Goal: Task Accomplishment & Management: Use online tool/utility

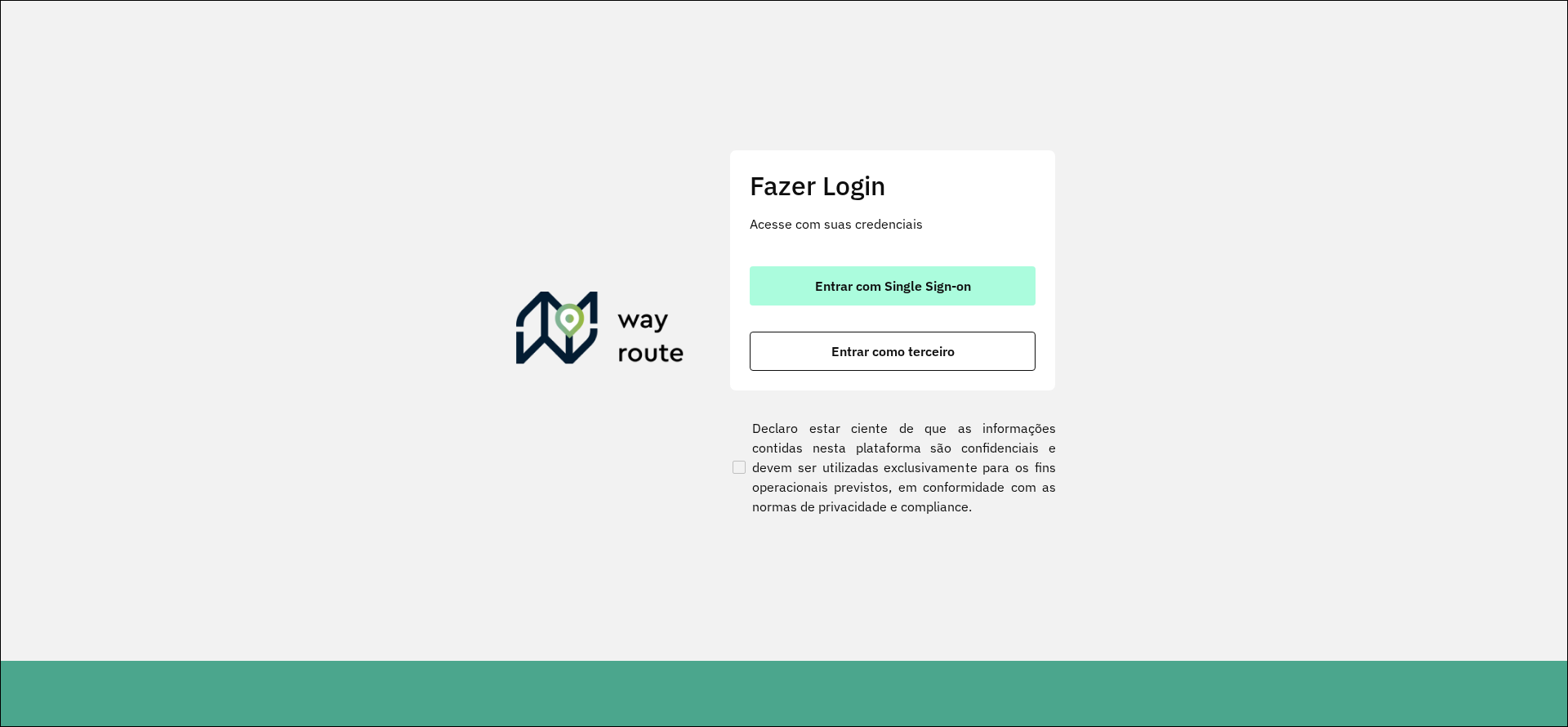
click at [994, 305] on button "Entrar com Single Sign-on" at bounding box center [893, 285] width 286 height 39
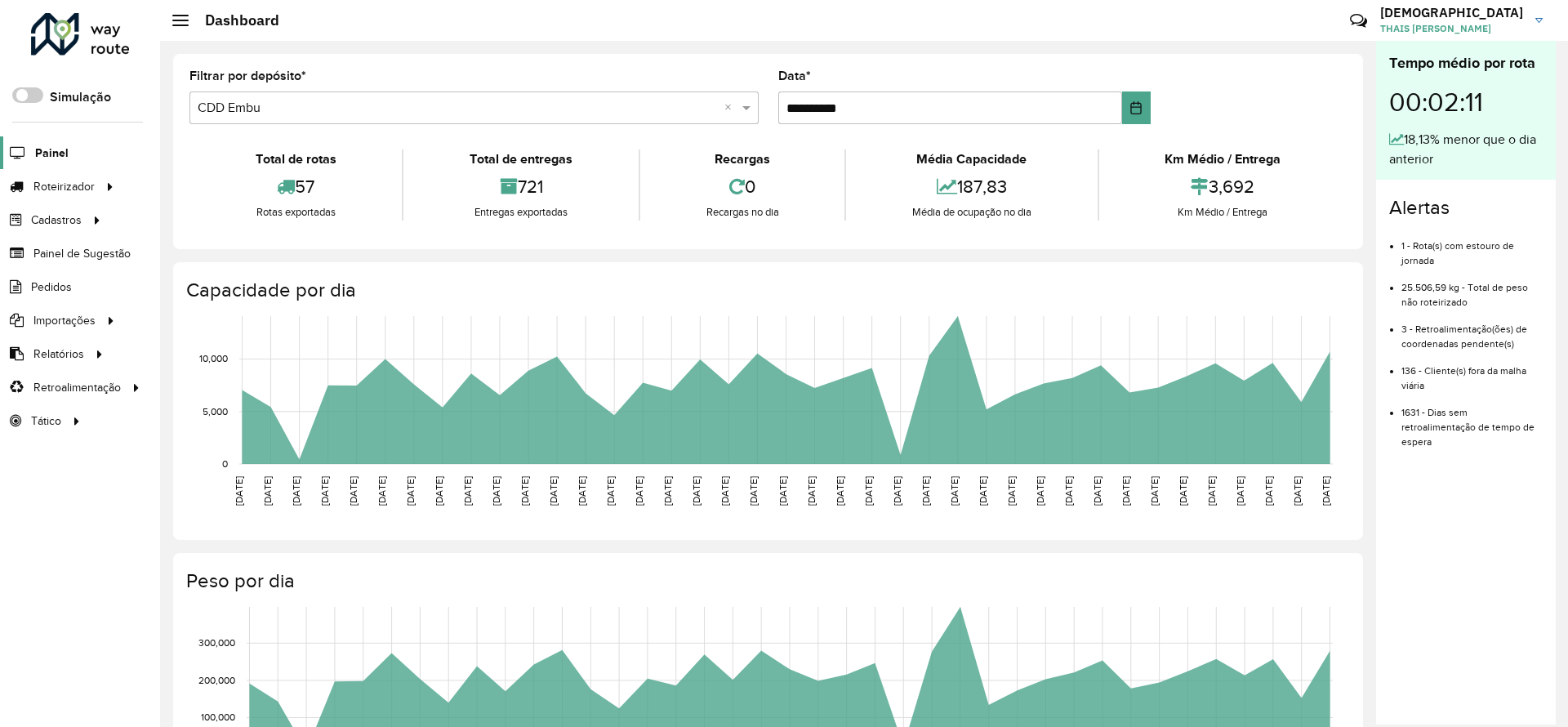
click at [46, 144] on span "Painel" at bounding box center [52, 153] width 34 height 17
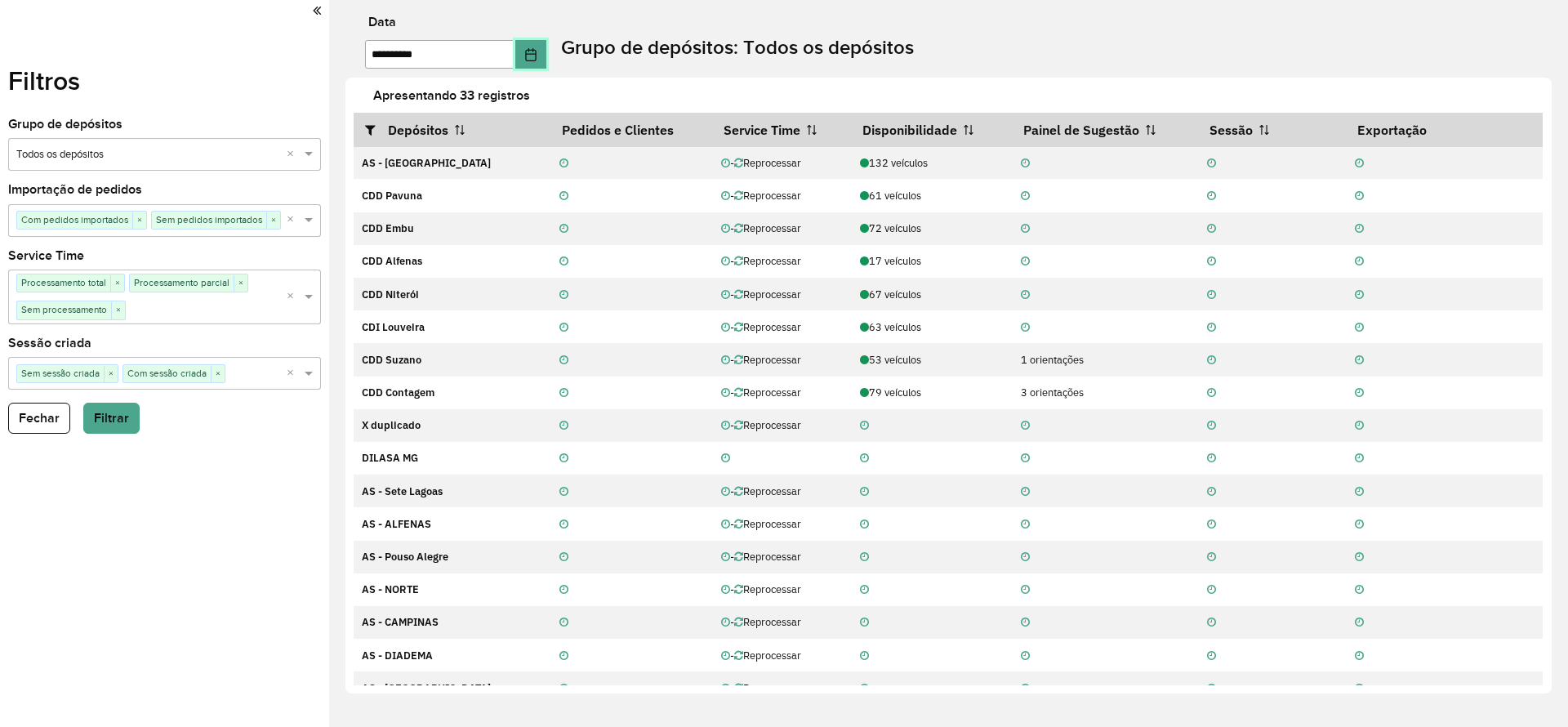
click at [538, 56] on icon "Choose Date" at bounding box center [531, 55] width 13 height 13
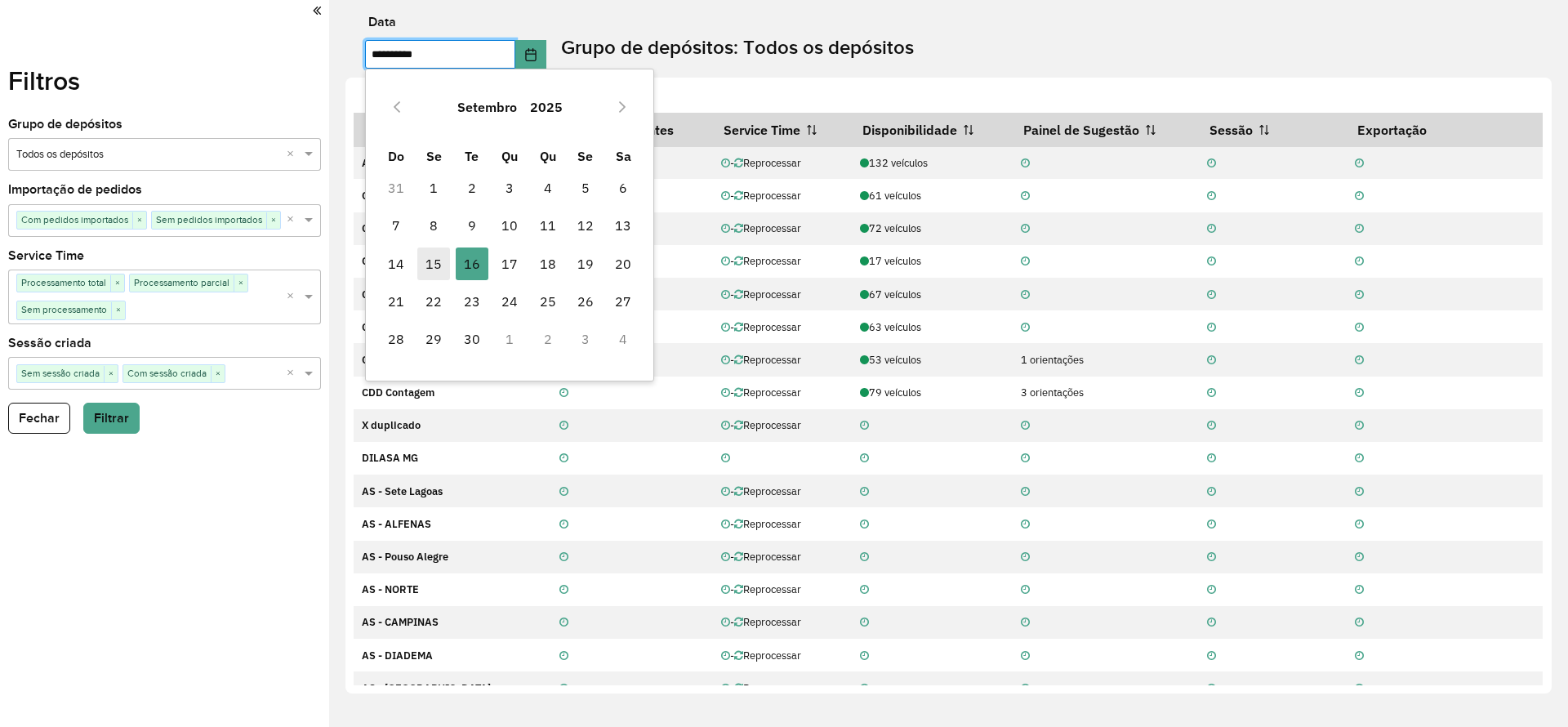
click at [438, 262] on span "15" at bounding box center [433, 264] width 33 height 33
type input "**********"
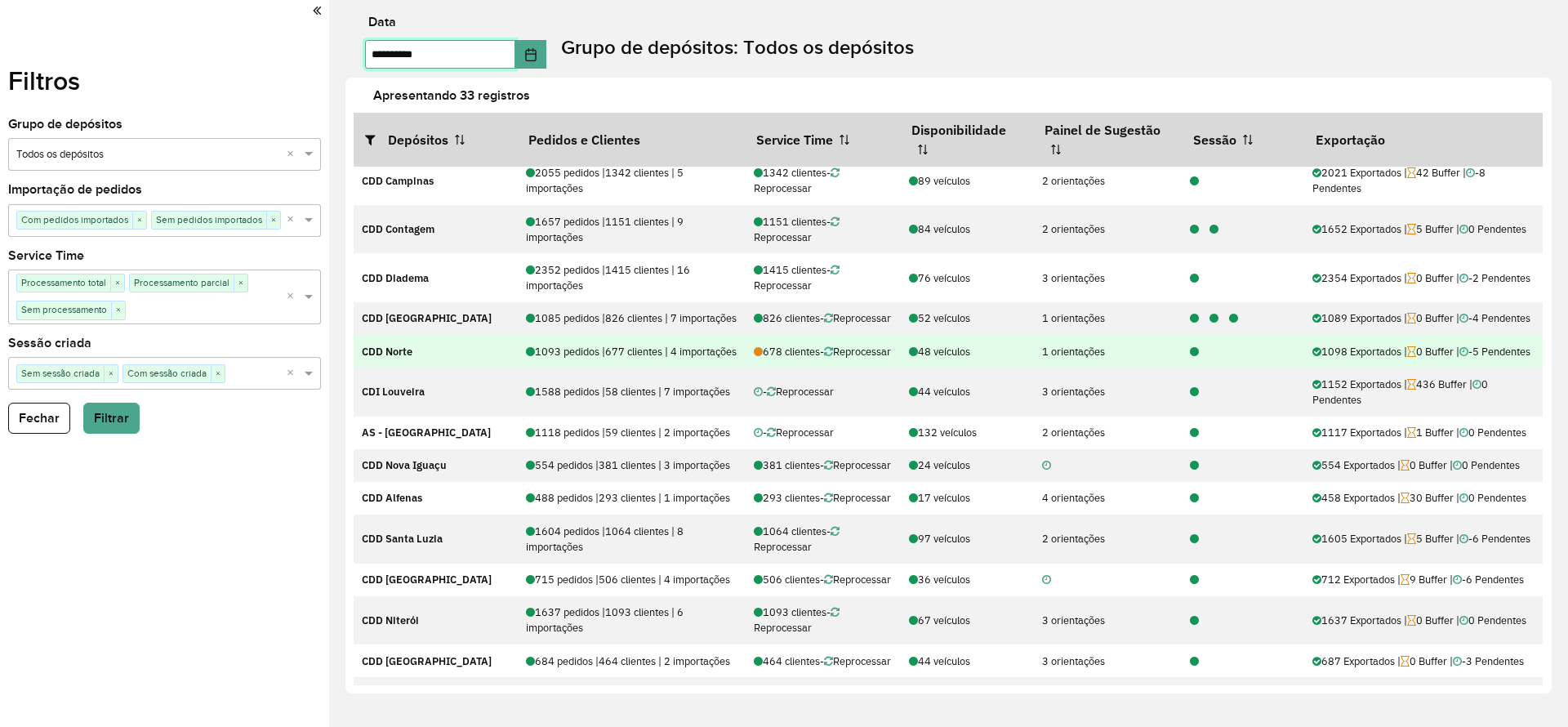
scroll to position [489, 0]
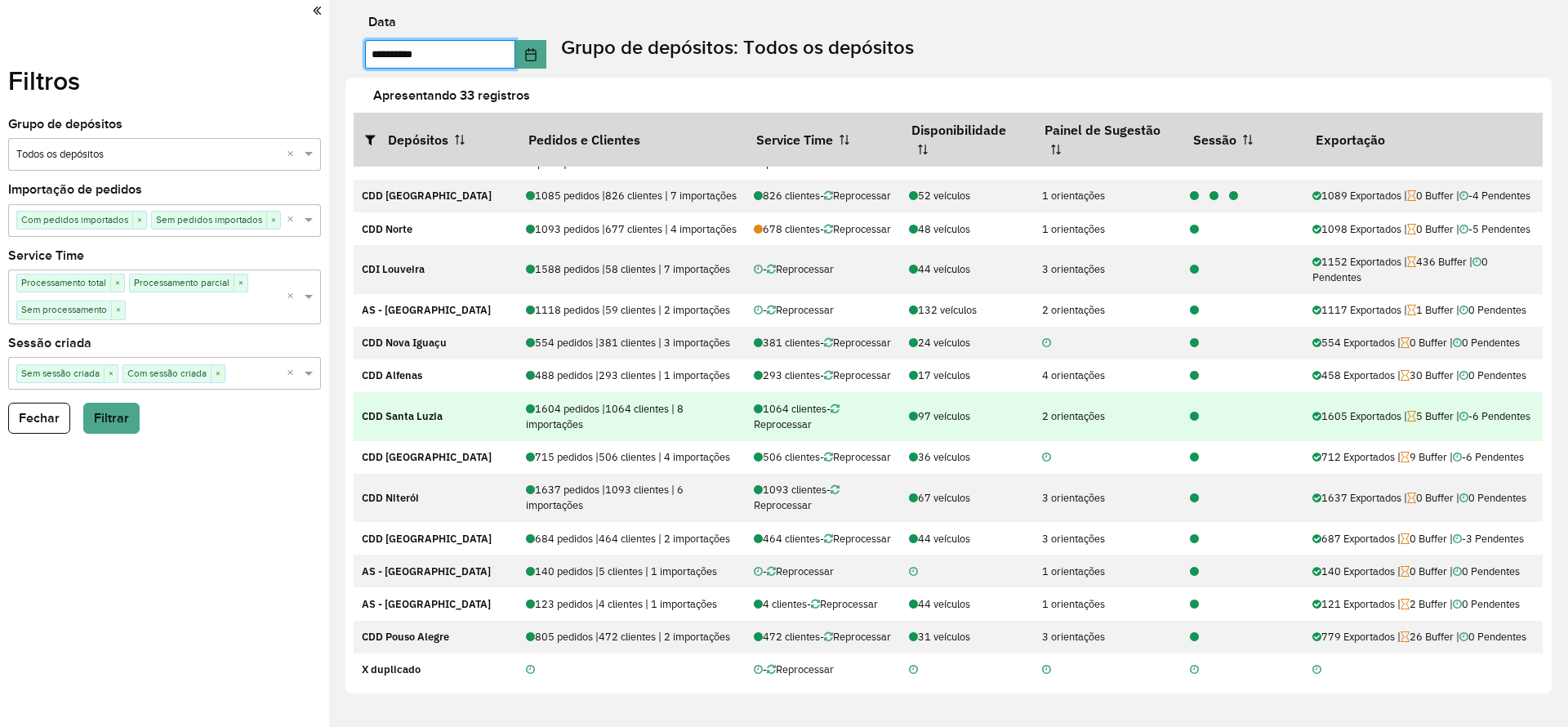
click at [1187, 424] on div at bounding box center [1189, 416] width 19 height 15
click at [1193, 422] on icon at bounding box center [1194, 416] width 9 height 11
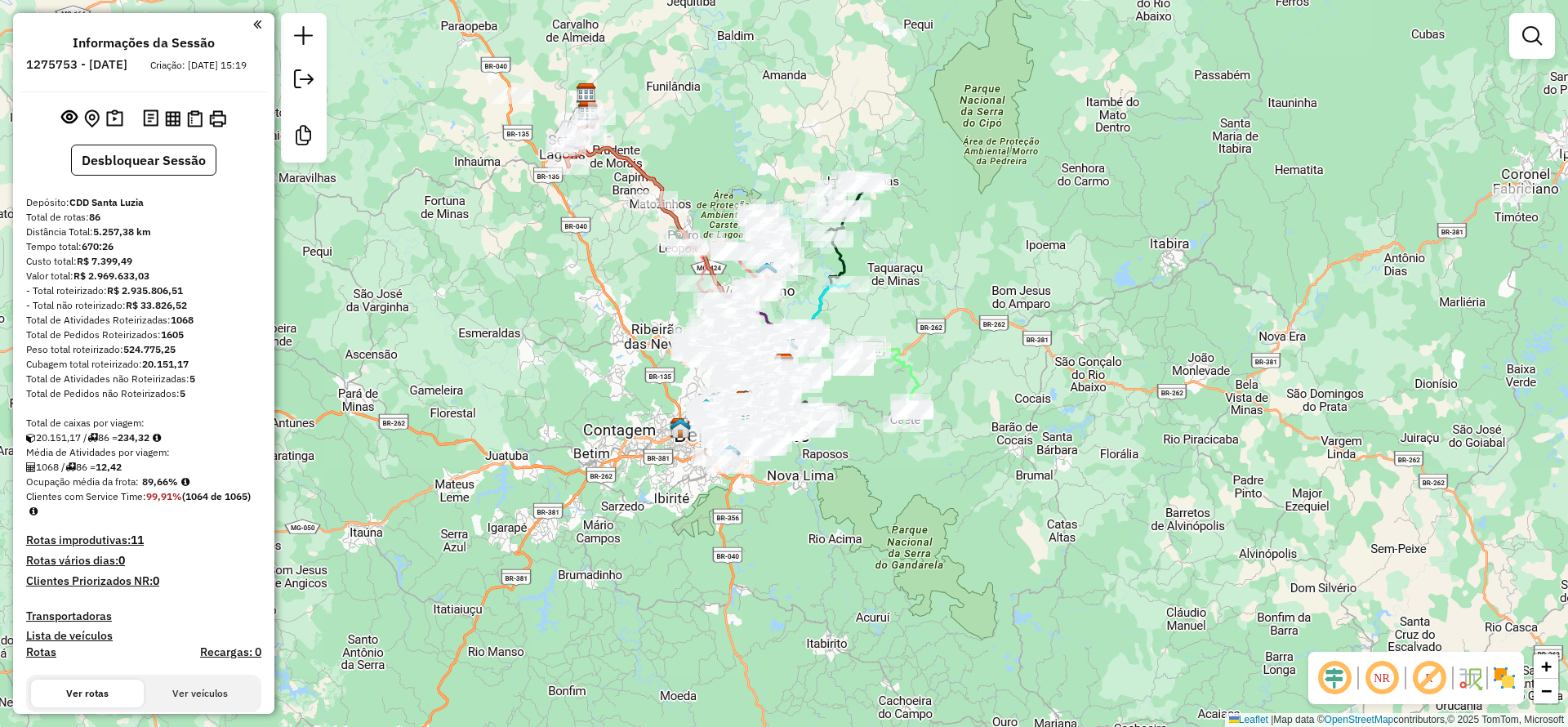
click at [1337, 680] on em at bounding box center [1335, 677] width 39 height 39
click at [1423, 678] on em at bounding box center [1429, 677] width 39 height 39
click at [1500, 677] on img at bounding box center [1504, 677] width 26 height 26
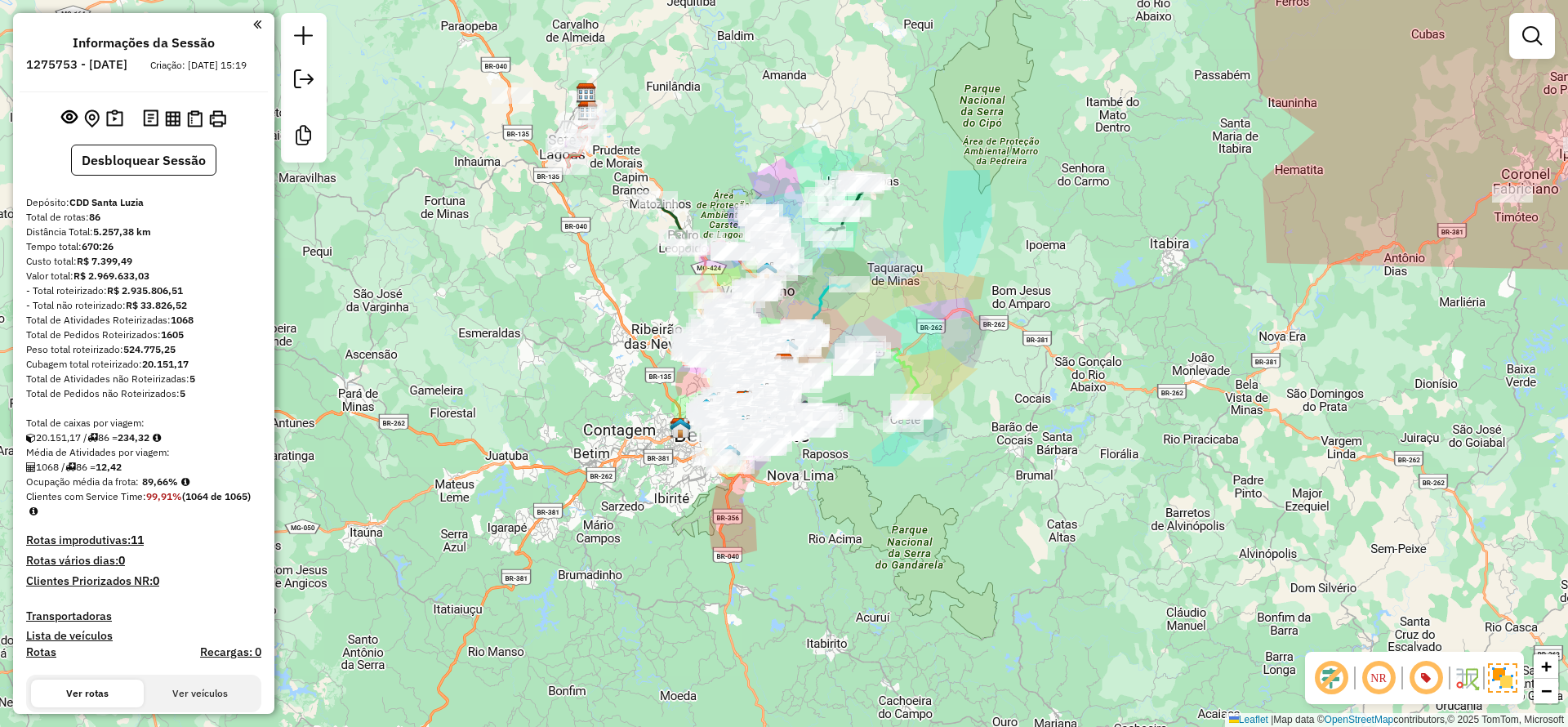
scroll to position [4020, 0]
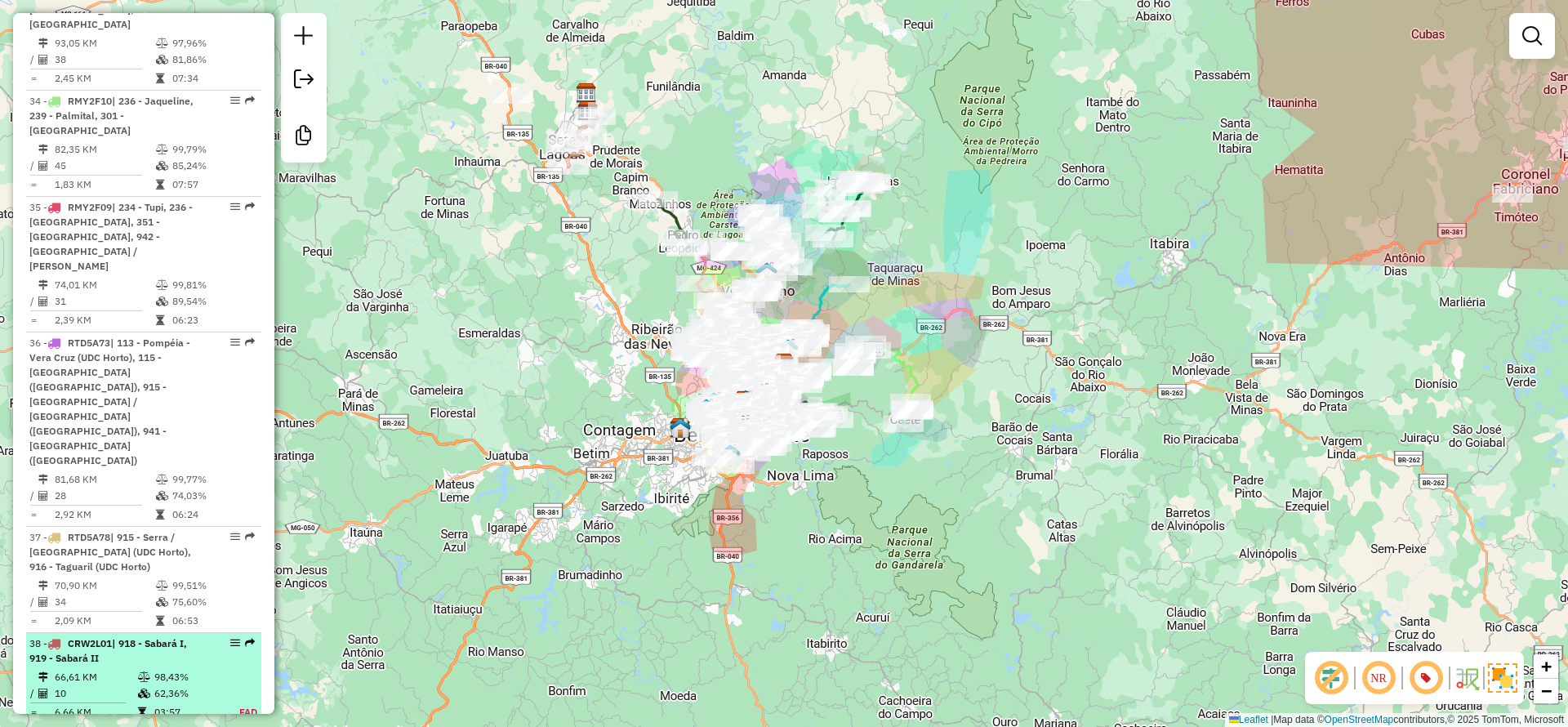
click at [119, 668] on td "66,61 KM" at bounding box center [95, 676] width 83 height 16
select select "**********"
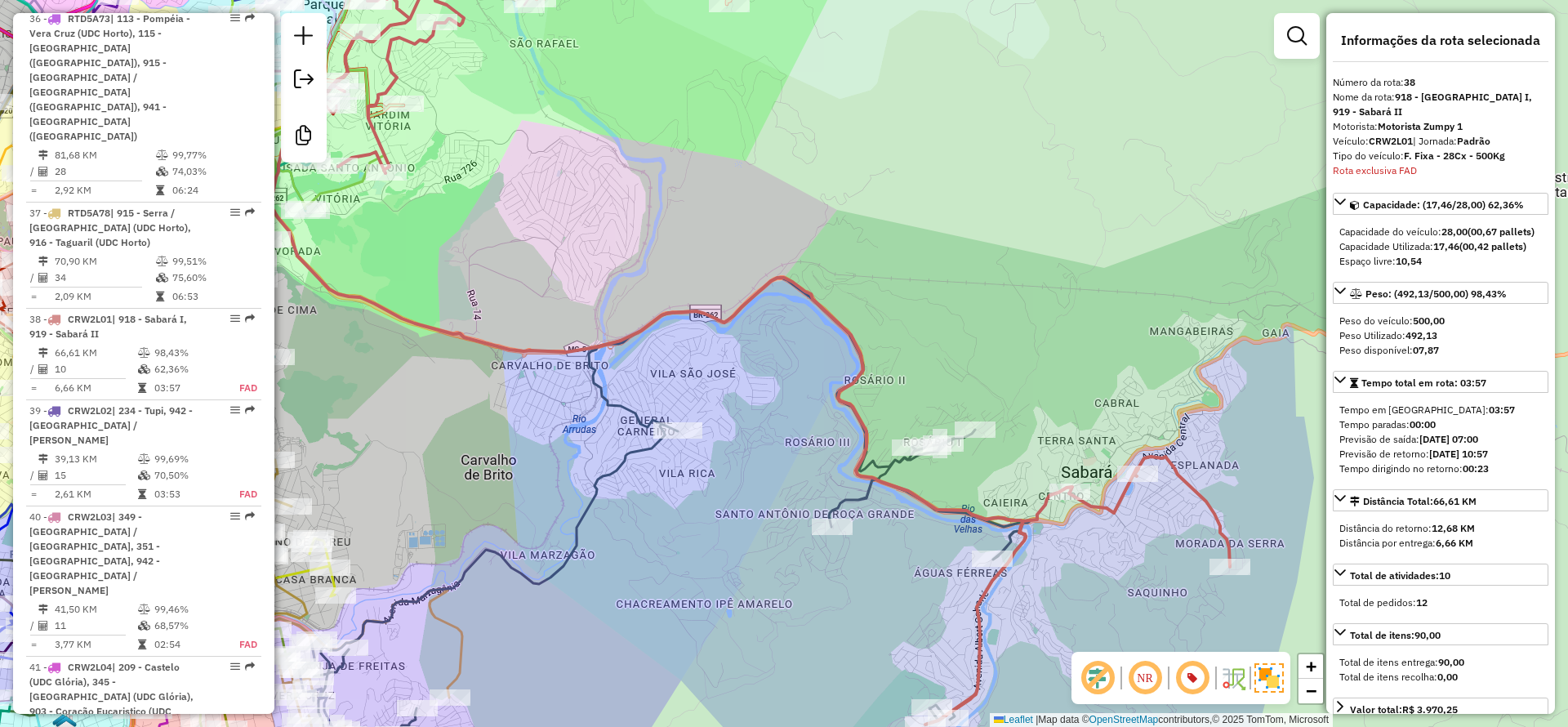
scroll to position [4361, 0]
